Goal: Task Accomplishment & Management: Manage account settings

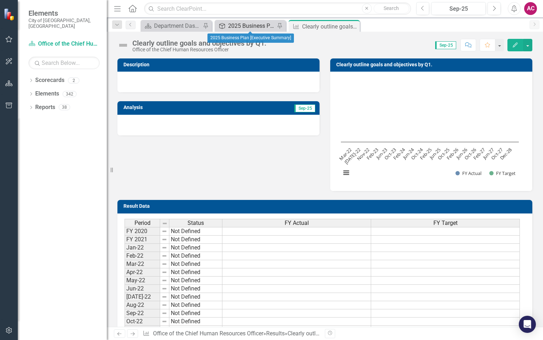
click at [254, 27] on div "2025 Business Plan [Executive Summary]" at bounding box center [251, 25] width 47 height 9
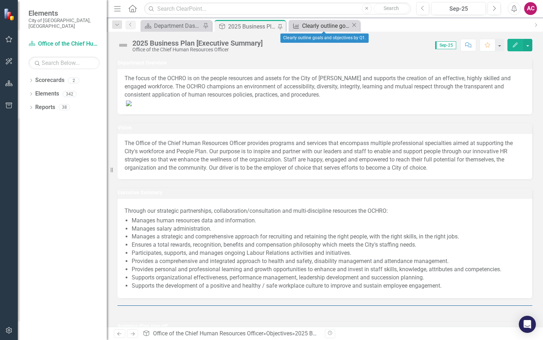
click at [319, 24] on div "Clearly outline goals and objectives by Q1." at bounding box center [326, 25] width 49 height 9
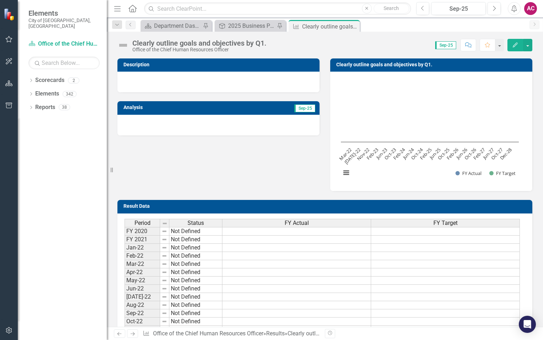
click at [127, 43] on img at bounding box center [122, 45] width 11 height 11
click at [154, 43] on div "Clearly outline goals and objectives by Q1." at bounding box center [199, 43] width 134 height 8
click at [252, 28] on div "2025 Business Plan [Executive Summary]" at bounding box center [251, 25] width 47 height 9
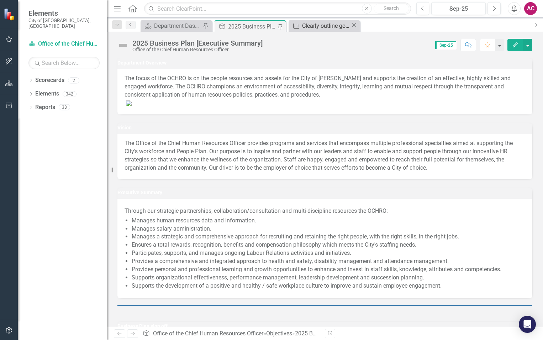
click at [306, 29] on div "Clearly outline goals and objectives by Q1." at bounding box center [326, 25] width 49 height 9
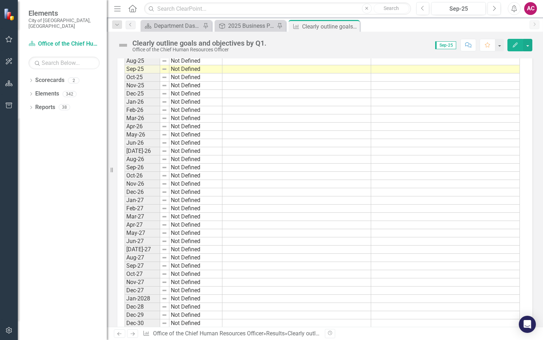
scroll to position [573, 0]
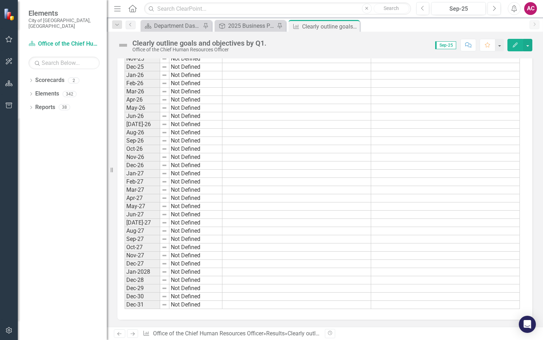
click at [122, 45] on img at bounding box center [122, 45] width 11 height 11
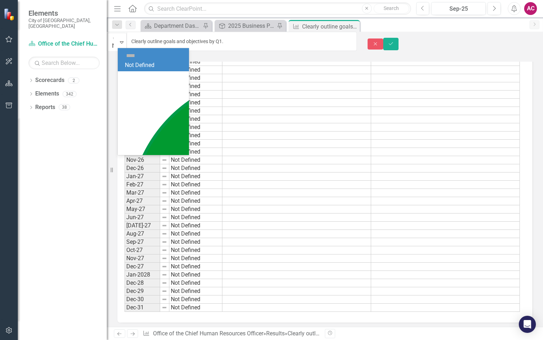
click at [386, 45] on div "Close Save" at bounding box center [455, 44] width 175 height 12
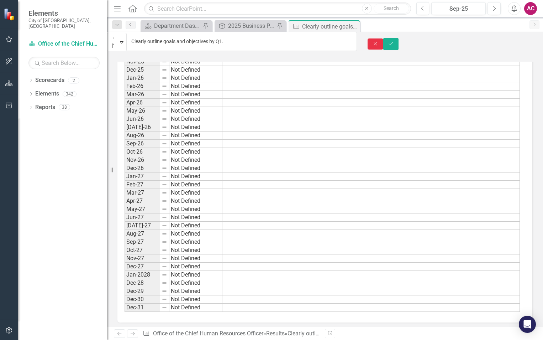
click at [383, 38] on button "Close" at bounding box center [376, 43] width 16 height 11
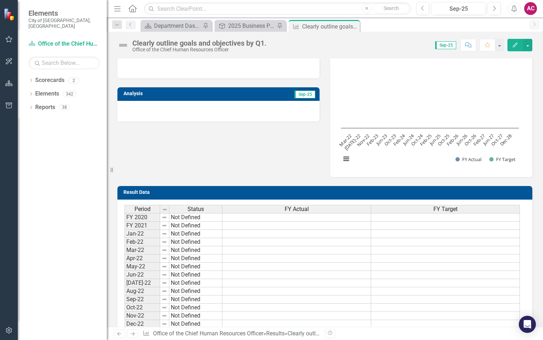
scroll to position [0, 0]
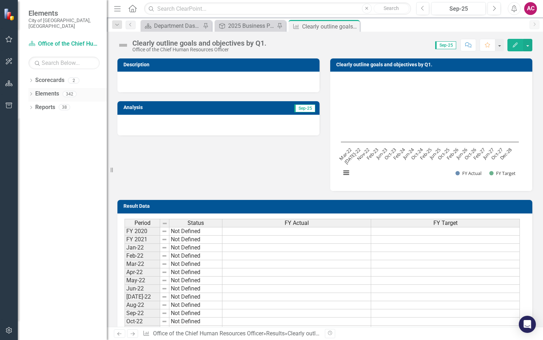
click at [29, 88] on div "Dropdown Elements 342" at bounding box center [67, 95] width 78 height 14
click at [32, 93] on icon "Dropdown" at bounding box center [30, 95] width 5 height 4
click at [32, 79] on icon "Dropdown" at bounding box center [30, 81] width 5 height 4
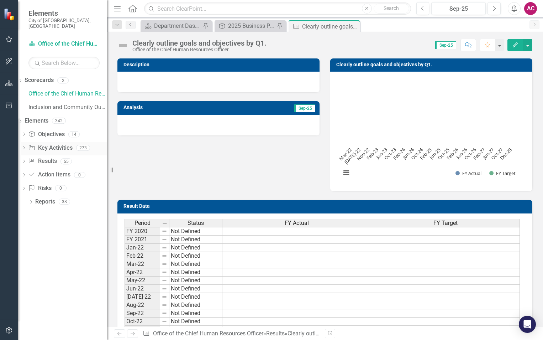
click at [26, 146] on icon "Dropdown" at bounding box center [23, 148] width 5 height 4
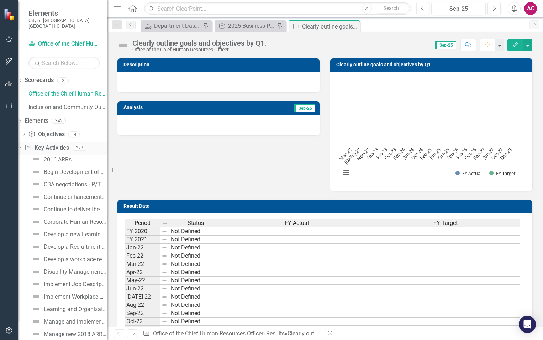
click at [34, 142] on div "Dropdown Key Activity Key Activities 273" at bounding box center [62, 149] width 89 height 14
click at [26, 133] on icon "Dropdown" at bounding box center [23, 135] width 5 height 4
